Goal: Task Accomplishment & Management: Manage account settings

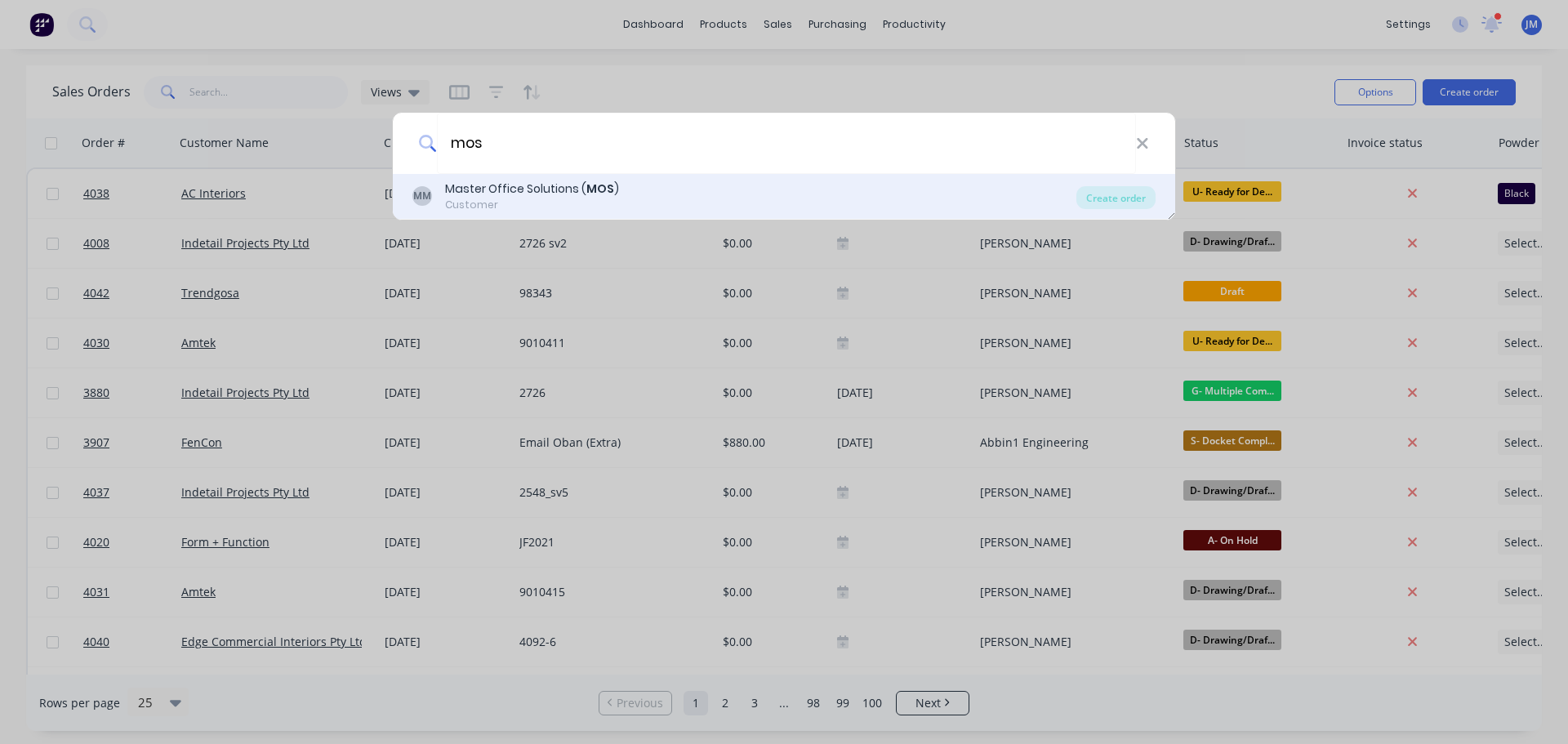
type input "mos"
click at [502, 185] on div "Master Office Solutions ( MOS )" at bounding box center [532, 189] width 174 height 17
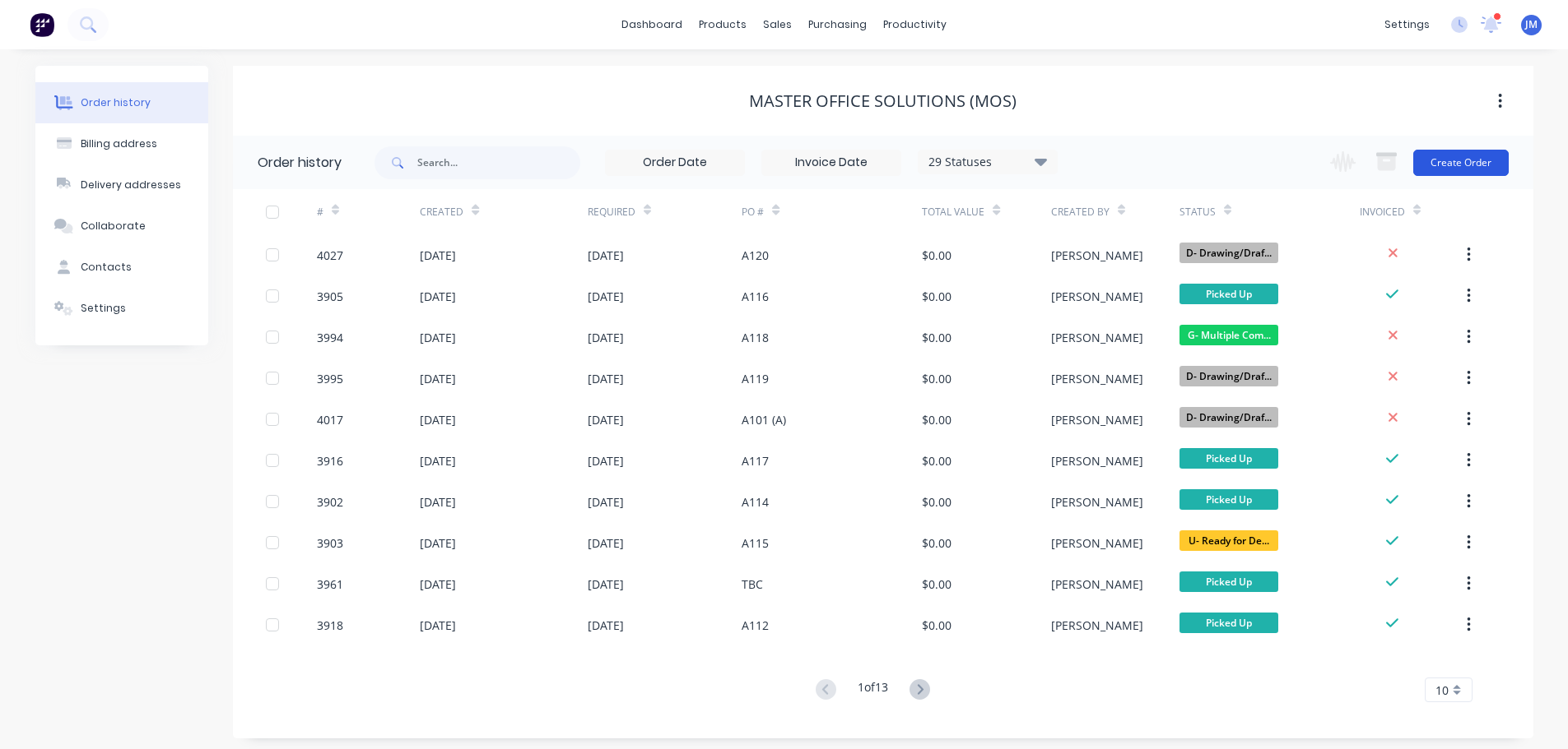
click at [1472, 168] on button "Create Order" at bounding box center [1461, 162] width 96 height 26
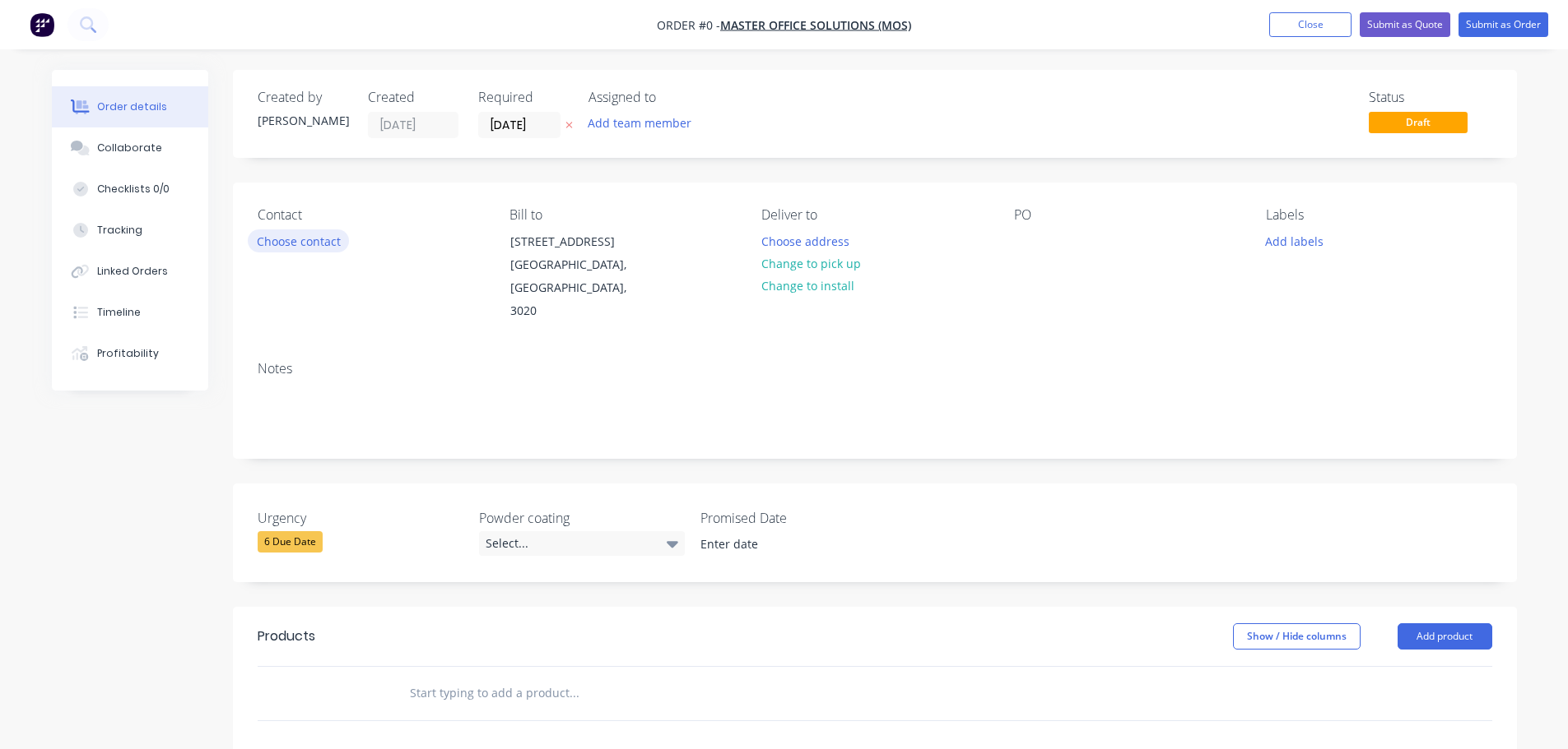
click at [289, 245] on button "Choose contact" at bounding box center [298, 240] width 101 height 22
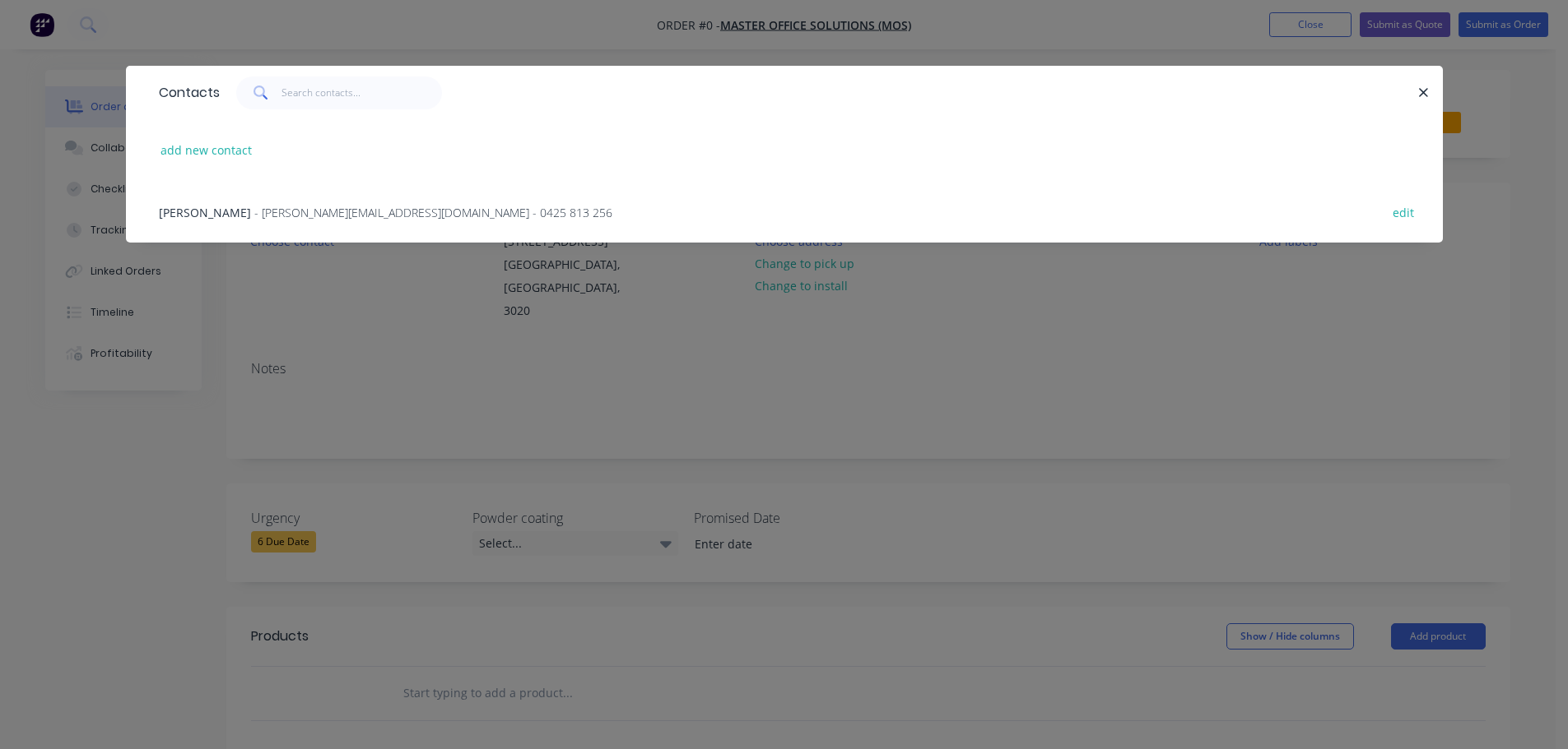
click at [232, 220] on span "[PERSON_NAME]" at bounding box center [204, 212] width 92 height 15
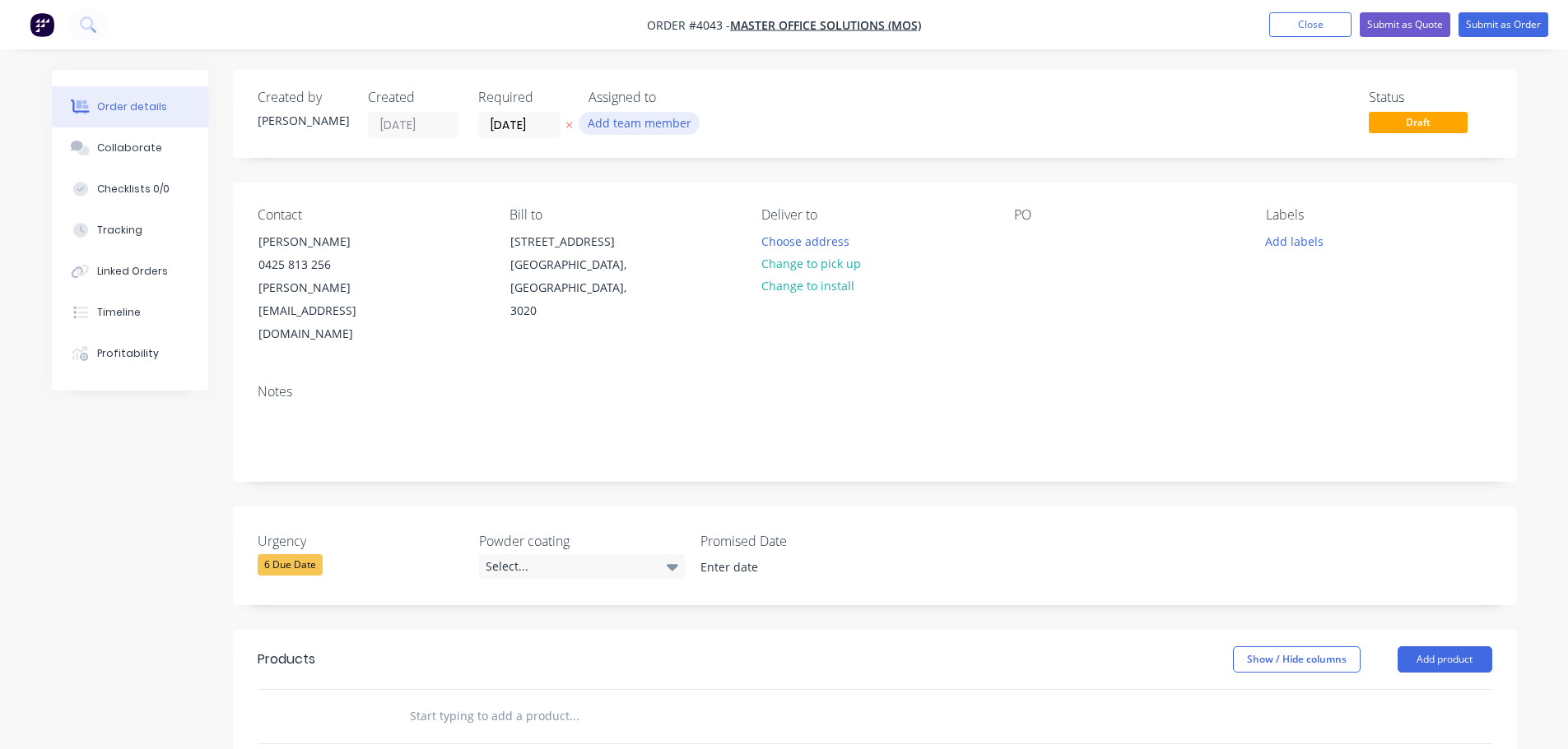
click at [608, 116] on button "Add team member" at bounding box center [639, 123] width 121 height 22
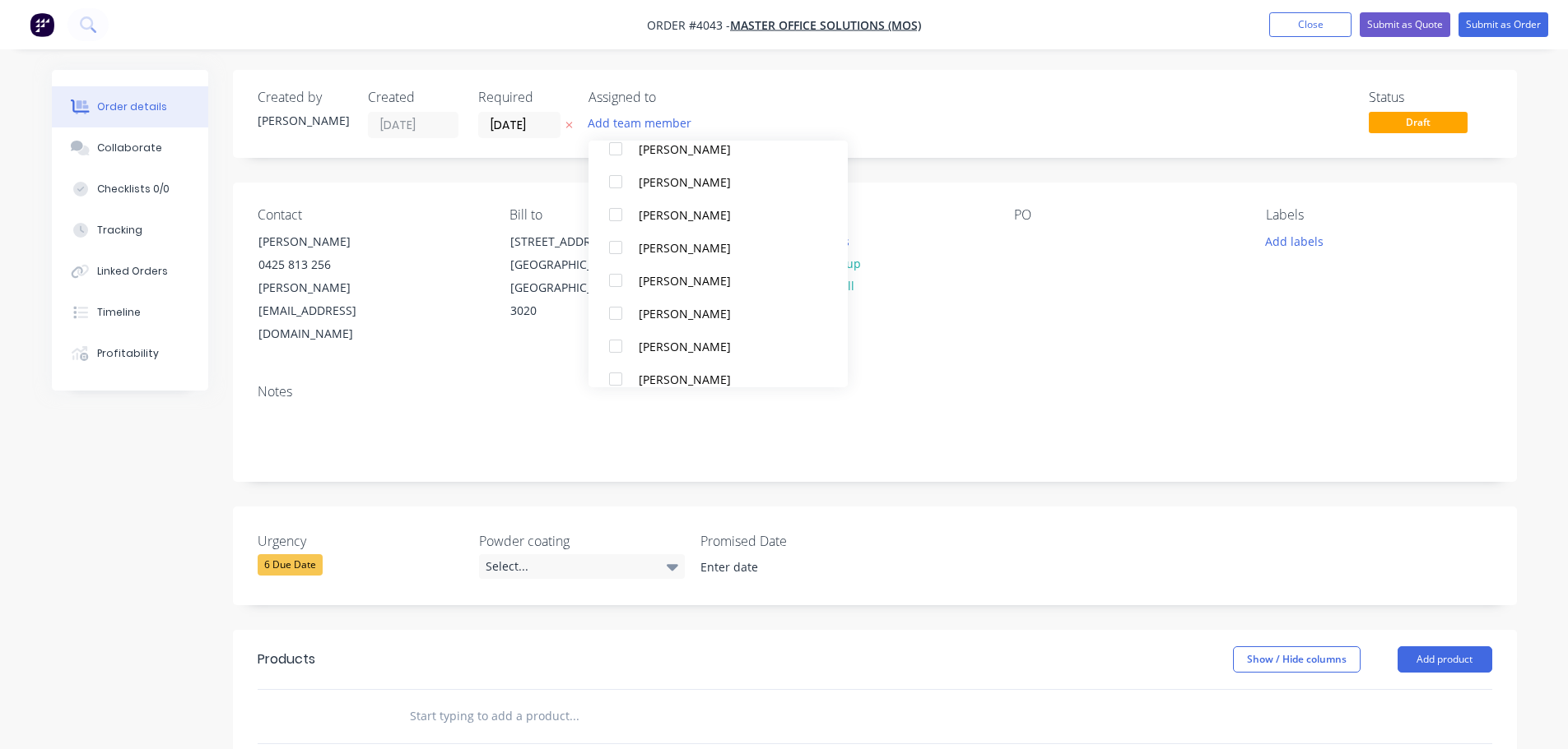
scroll to position [576, 0]
click at [611, 185] on div at bounding box center [615, 182] width 33 height 33
click at [618, 283] on div at bounding box center [615, 280] width 33 height 33
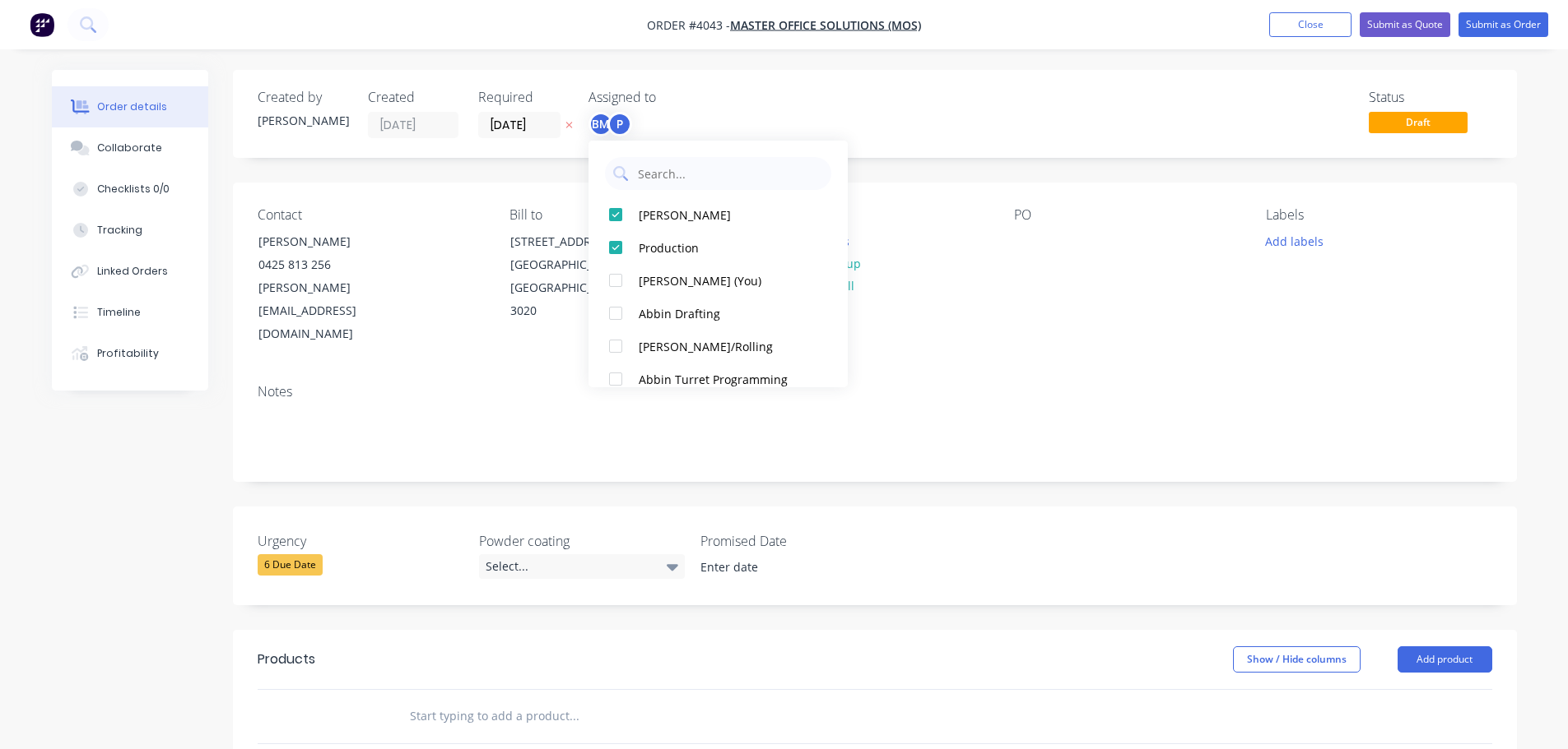
click at [1113, 371] on div "Notes" at bounding box center [875, 426] width 1284 height 110
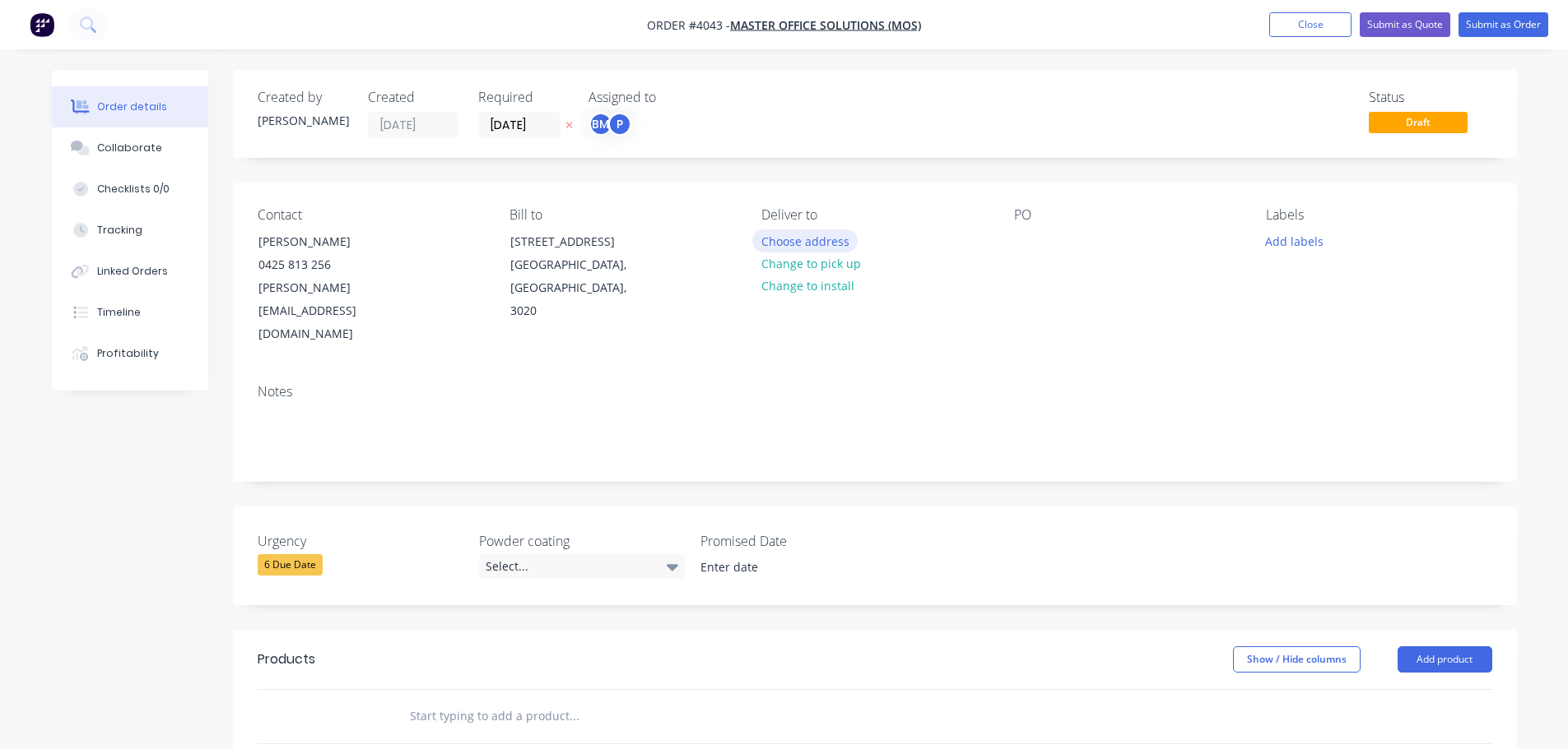
click at [822, 243] on button "Choose address" at bounding box center [805, 240] width 106 height 22
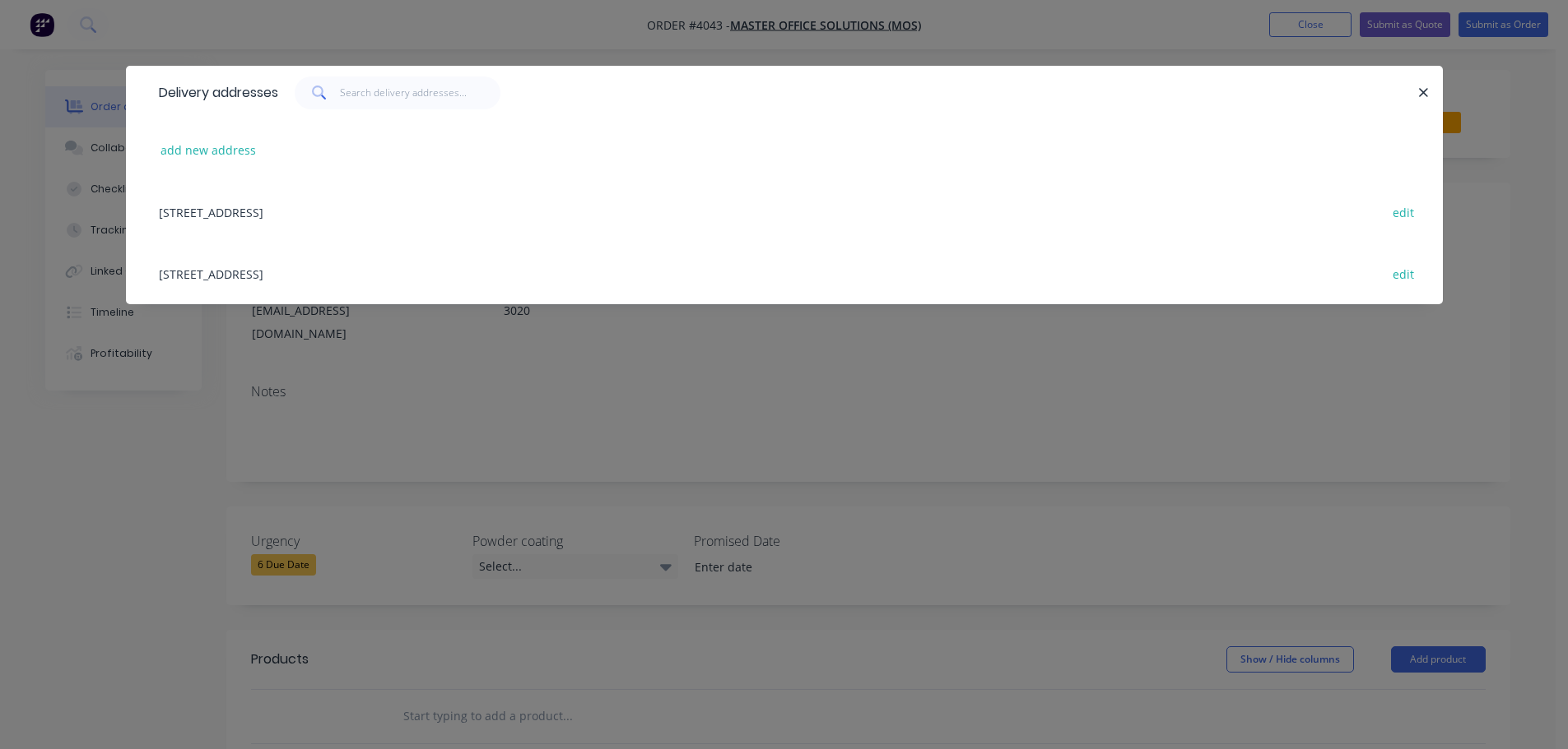
click at [366, 276] on div "[STREET_ADDRESS] edit" at bounding box center [784, 273] width 1268 height 62
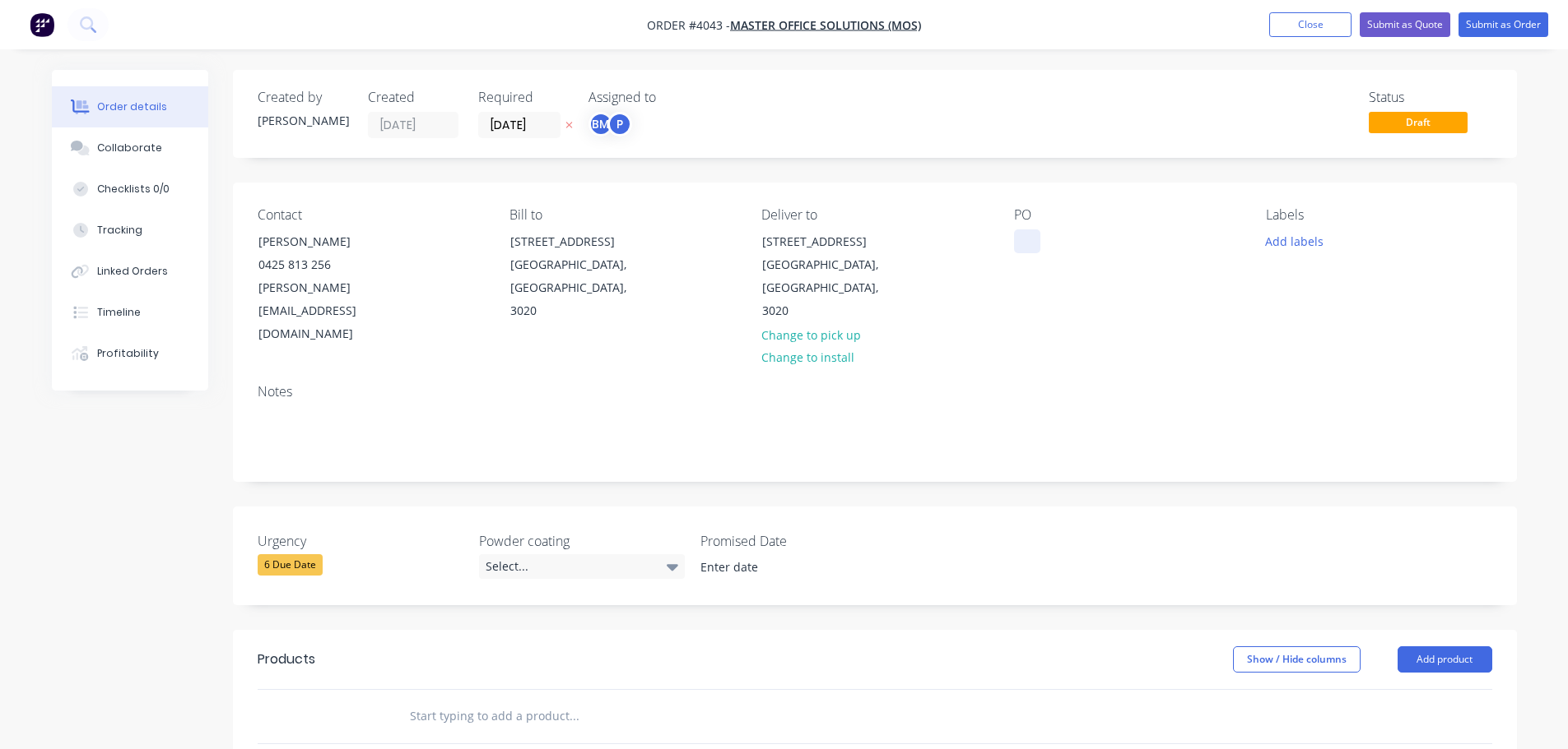
click at [1018, 239] on div at bounding box center [1027, 241] width 26 height 24
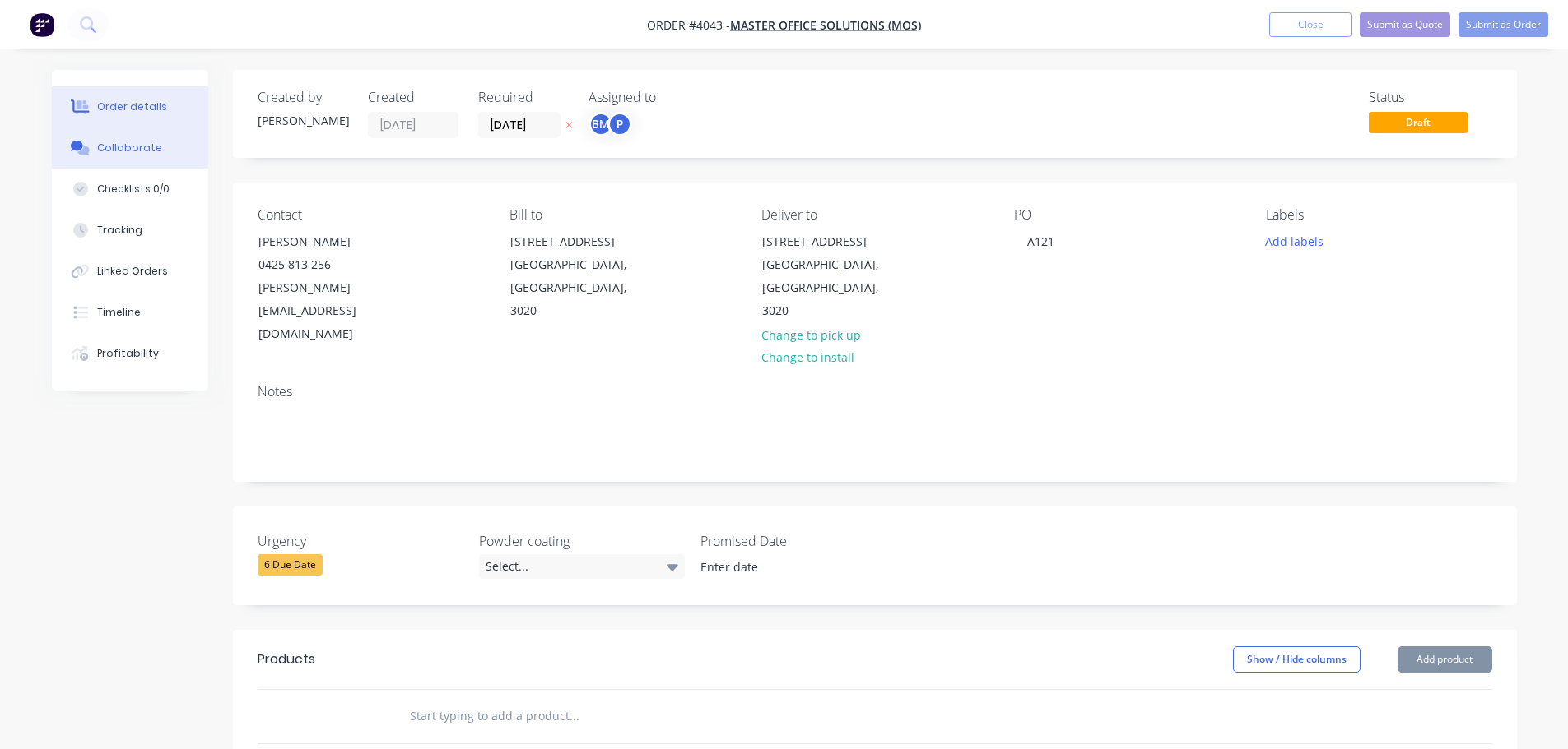
click at [124, 157] on button "Collaborate" at bounding box center [130, 148] width 156 height 41
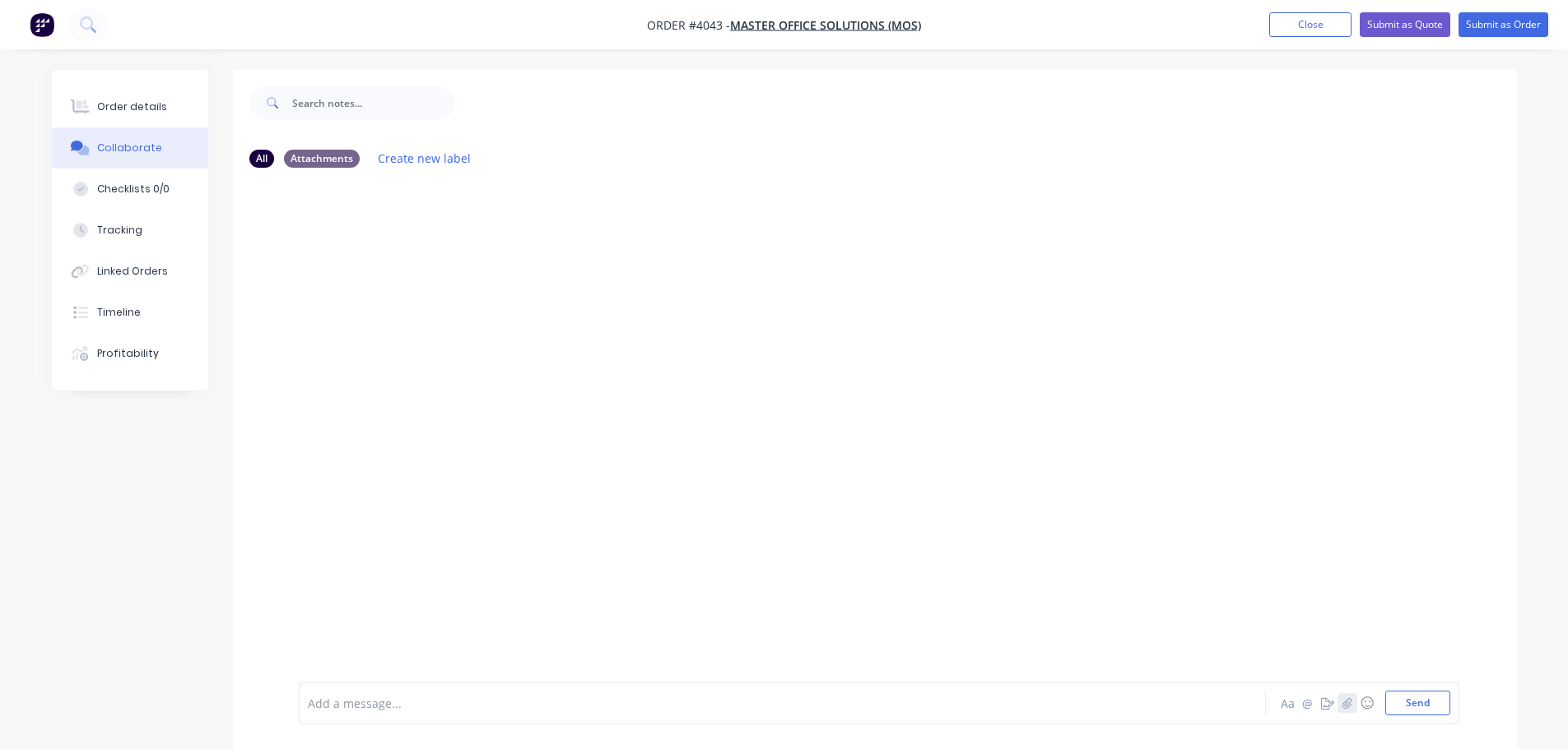
click at [1347, 699] on icon "button" at bounding box center [1347, 703] width 10 height 12
click at [1408, 702] on button "Send" at bounding box center [1417, 703] width 65 height 25
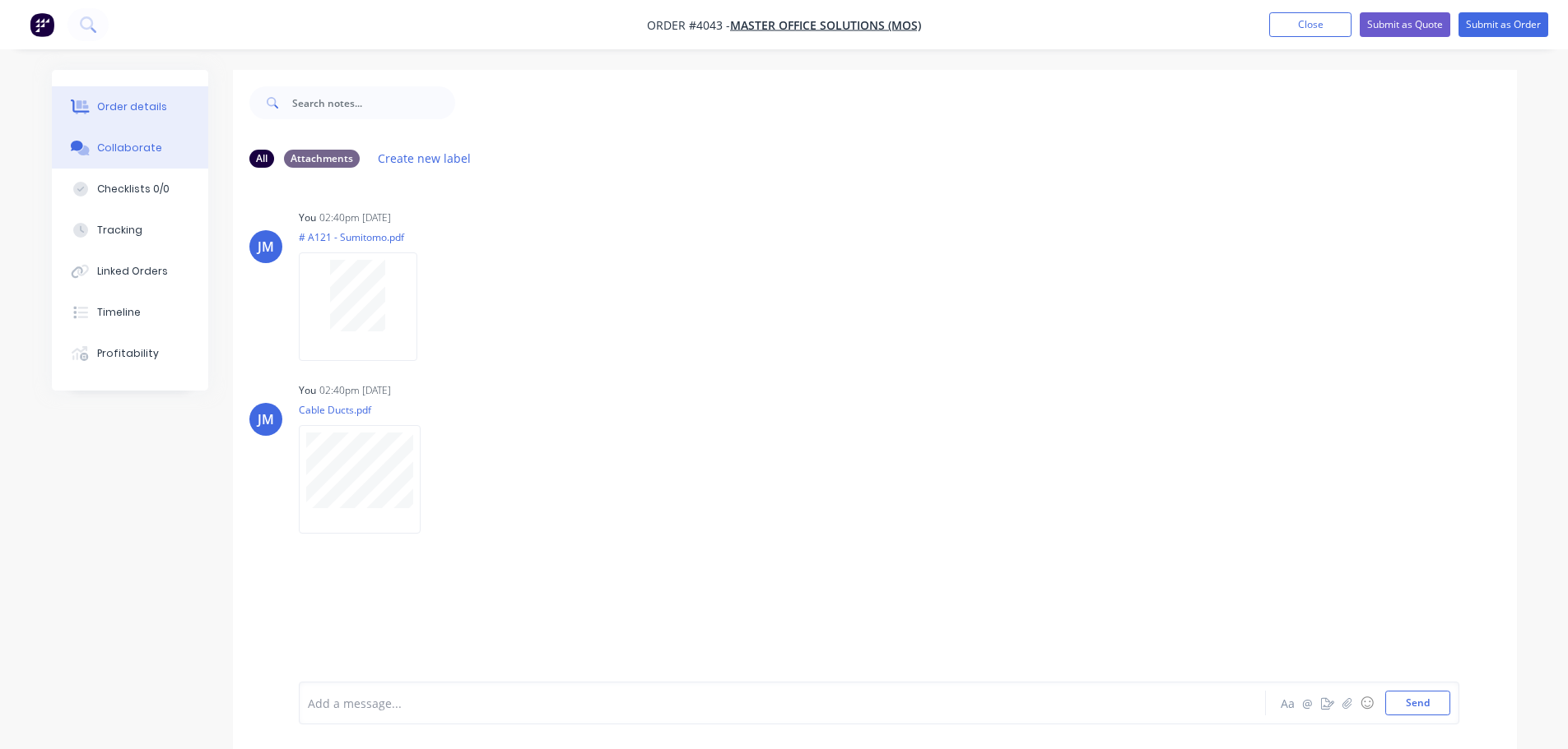
click at [143, 100] on div "Order details" at bounding box center [132, 107] width 70 height 15
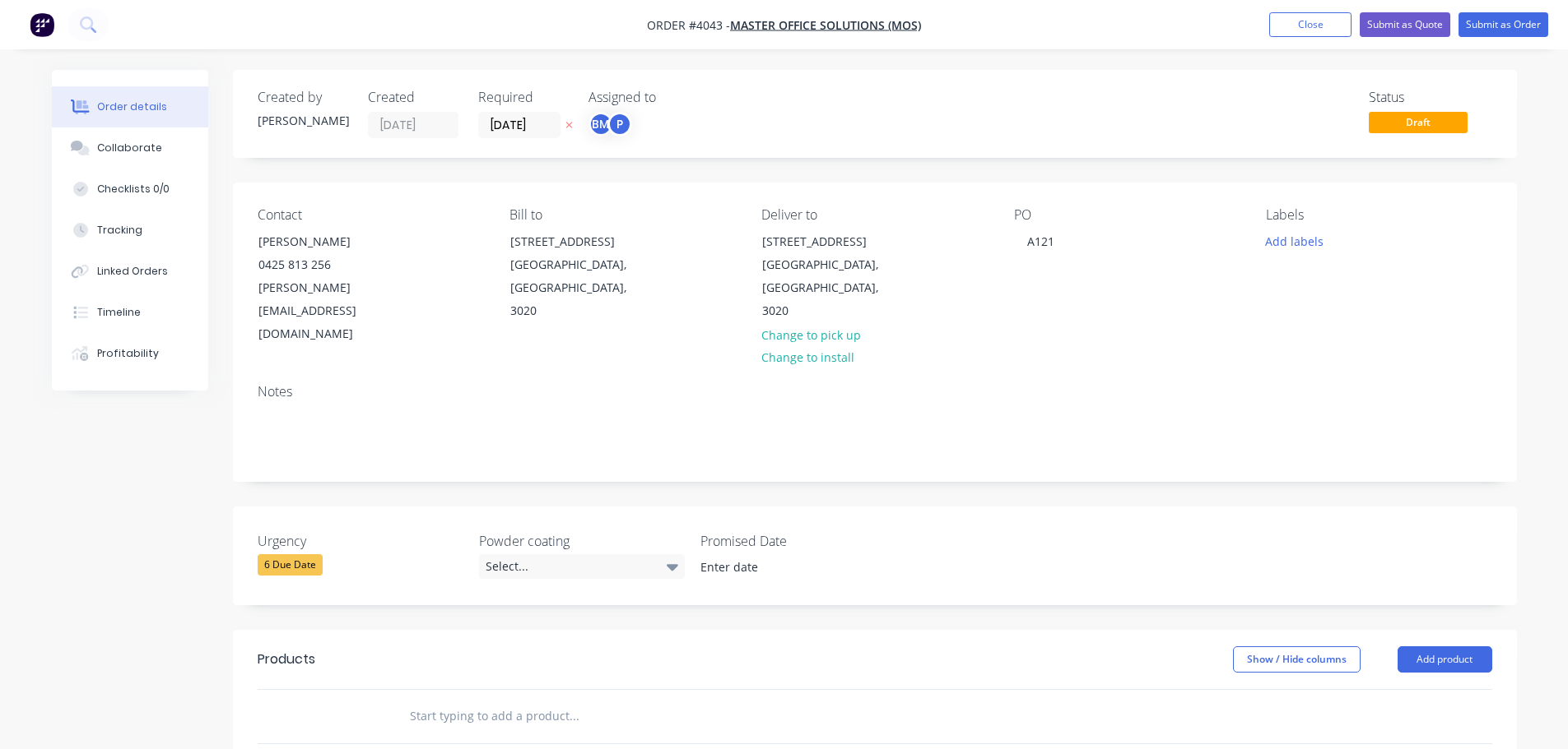
click at [1308, 19] on button "Close" at bounding box center [1311, 25] width 82 height 25
